Goal: Contribute content: Add original content to the website for others to see

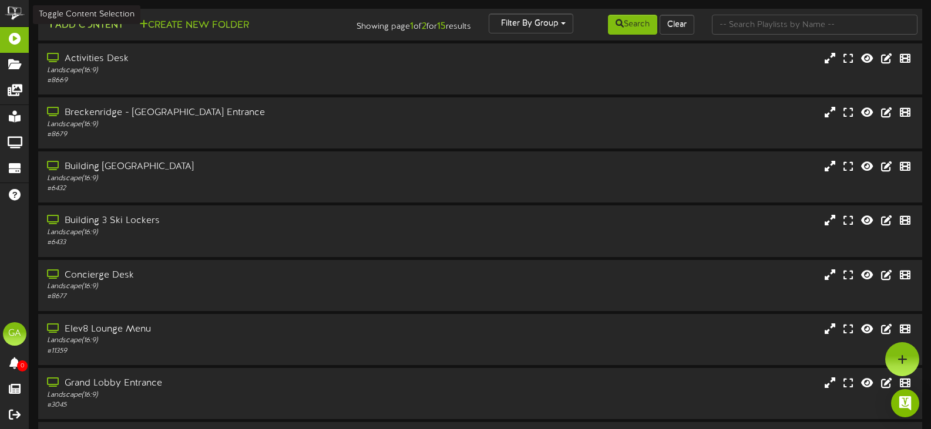
click at [71, 27] on button "Add Content" at bounding box center [85, 25] width 84 height 15
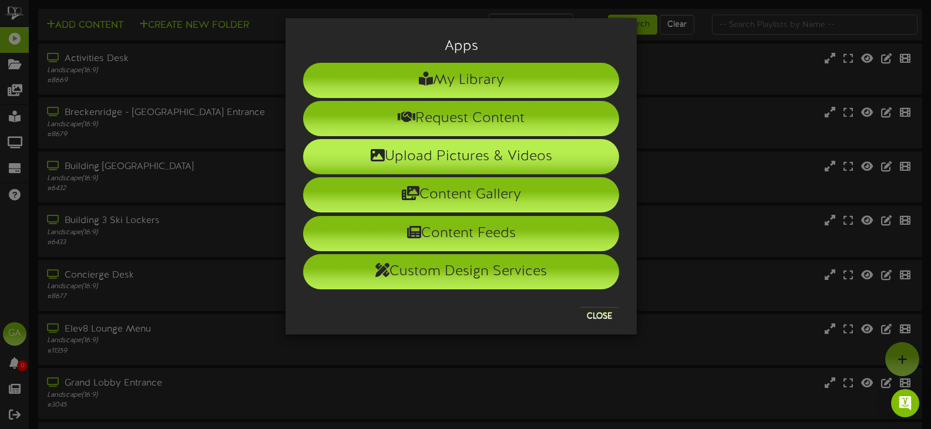
click at [532, 152] on li "Upload Pictures & Videos" at bounding box center [461, 156] width 316 height 35
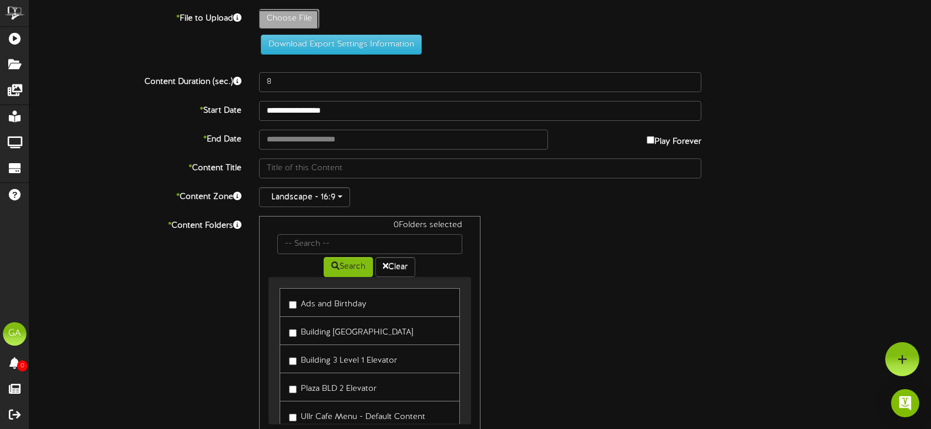
type input "**********"
type input "infinityspafalldiscounts"
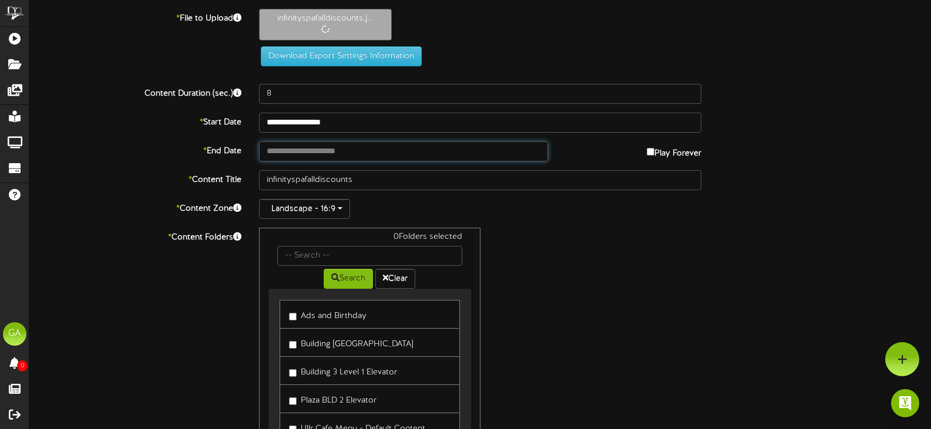
click at [377, 149] on input "text" at bounding box center [403, 152] width 289 height 20
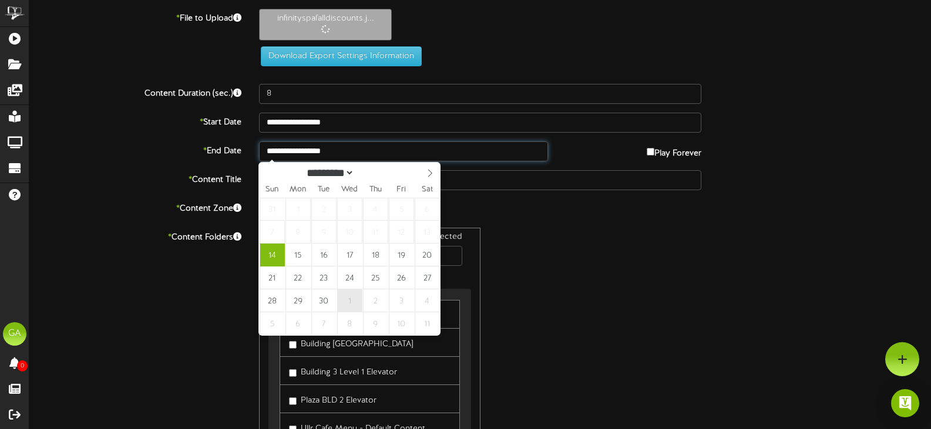
type input "**********"
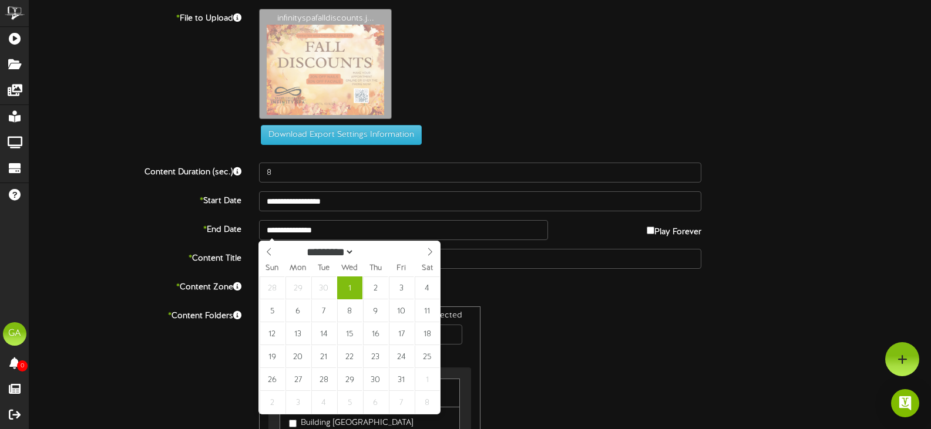
click at [112, 258] on label "* Content Title" at bounding box center [136, 257] width 230 height 16
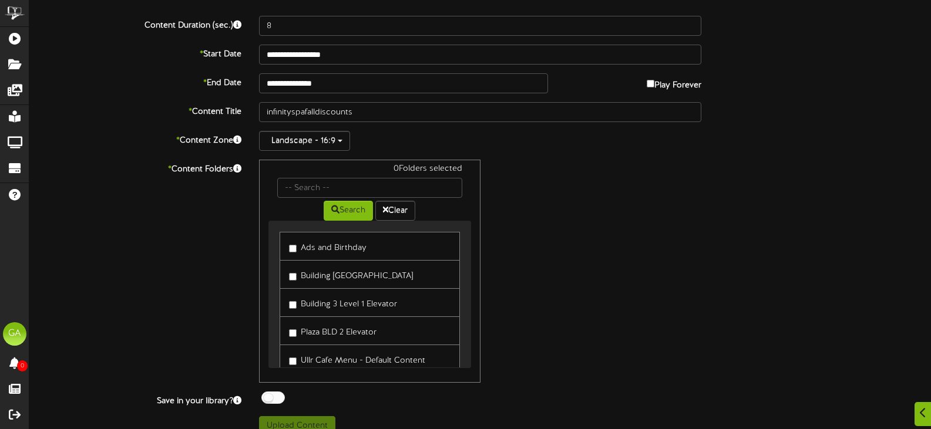
scroll to position [163, 0]
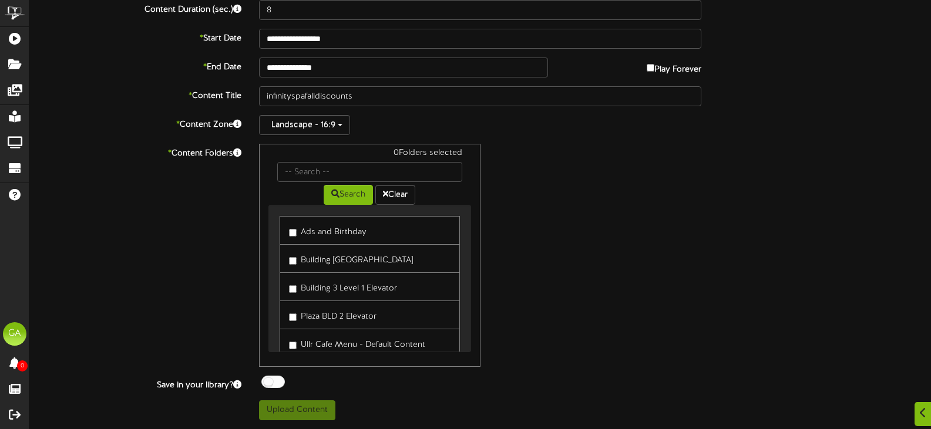
click at [323, 233] on label "Ads and Birthday" at bounding box center [328, 231] width 78 height 16
click at [286, 417] on button "Upload Content" at bounding box center [297, 411] width 76 height 20
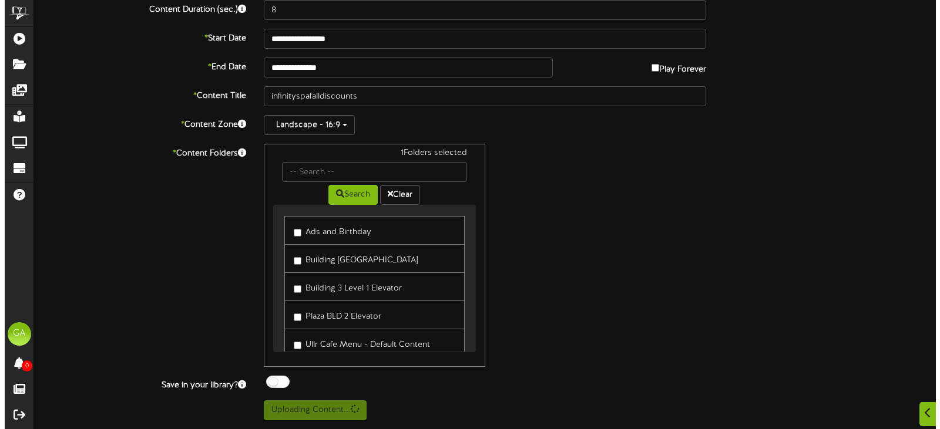
scroll to position [0, 0]
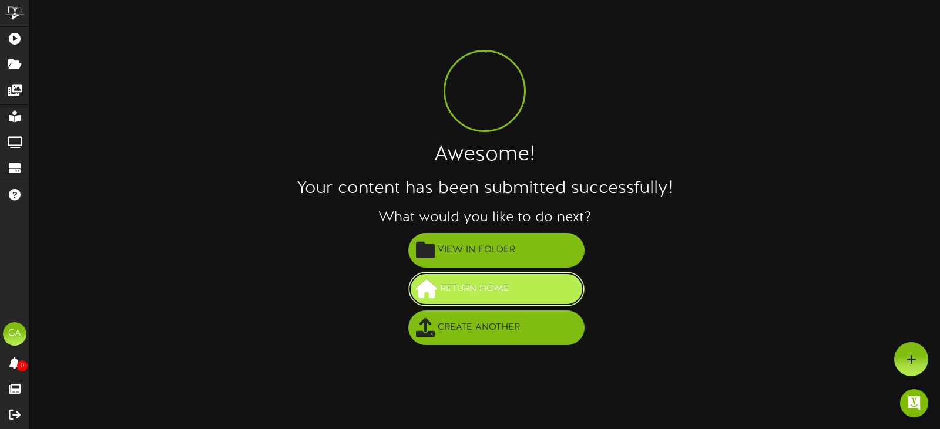
click at [488, 286] on span "Return Home" at bounding box center [474, 289] width 75 height 19
